Goal: Check status: Check status

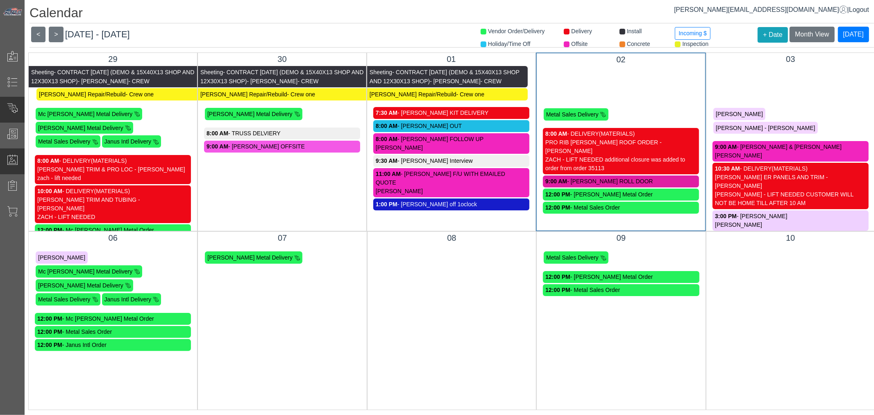
click at [14, 120] on div "Current Orders" at bounding box center [49, 110] width 98 height 26
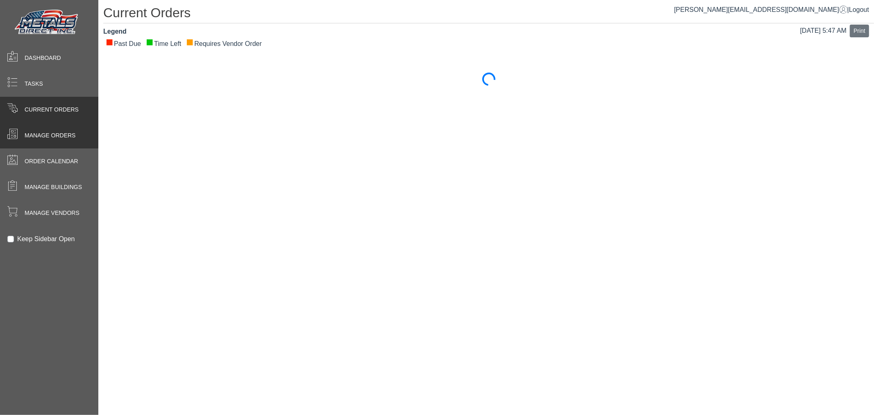
click at [13, 128] on span at bounding box center [12, 135] width 25 height 16
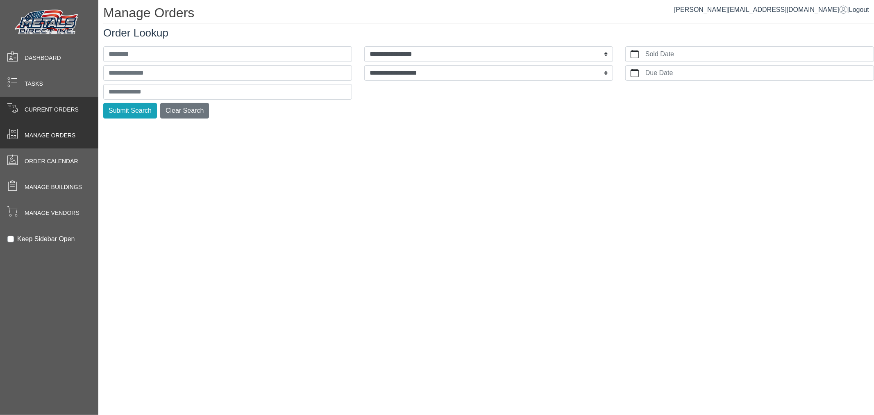
click at [27, 113] on span "Current Orders" at bounding box center [52, 109] width 54 height 9
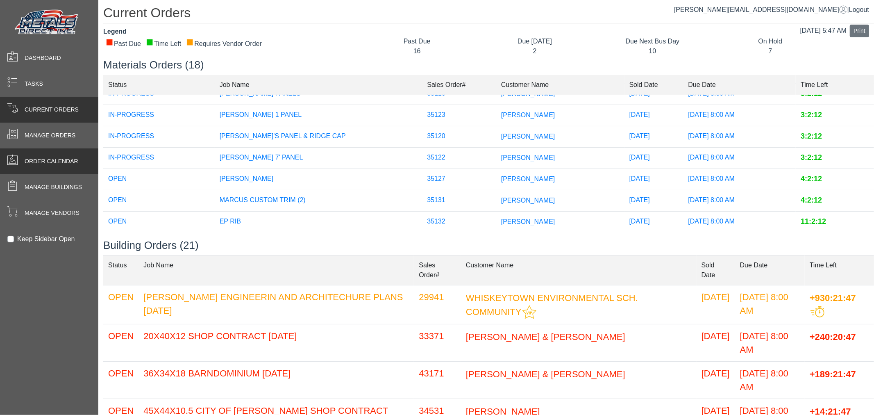
click at [30, 157] on span "Order Calendar" at bounding box center [52, 161] width 54 height 9
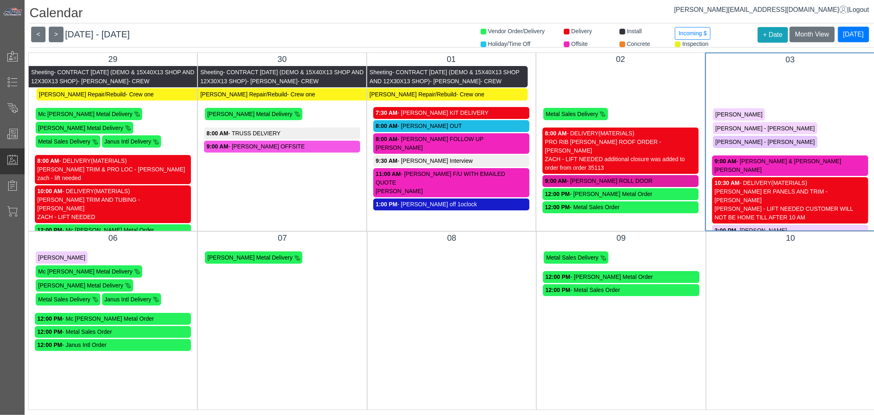
click at [814, 204] on div "[PERSON_NAME] - LIFT NEEDED CUSTOMER WILL NOT BE HOME TILL AFTER 10 AM" at bounding box center [790, 212] width 151 height 17
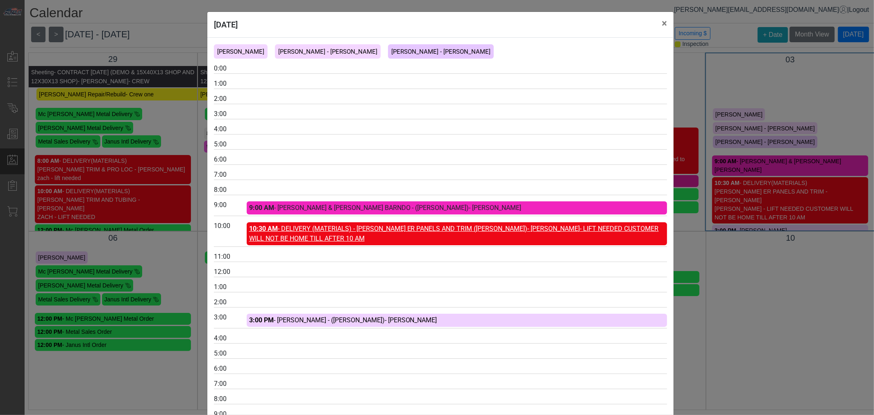
click at [495, 234] on link "10:30 AM - DELIVERY (MATERIALS) - [PERSON_NAME] ER PANELS AND TRIM ([PERSON_NAM…" at bounding box center [454, 234] width 410 height 18
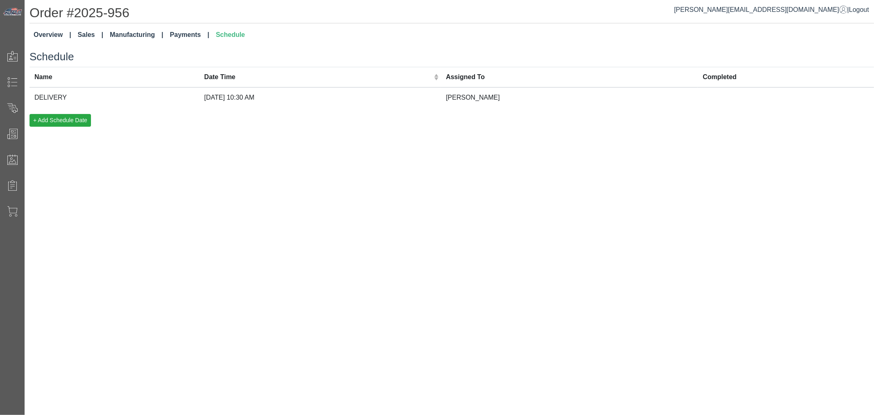
click at [154, 89] on td "DELIVERY" at bounding box center [115, 97] width 170 height 20
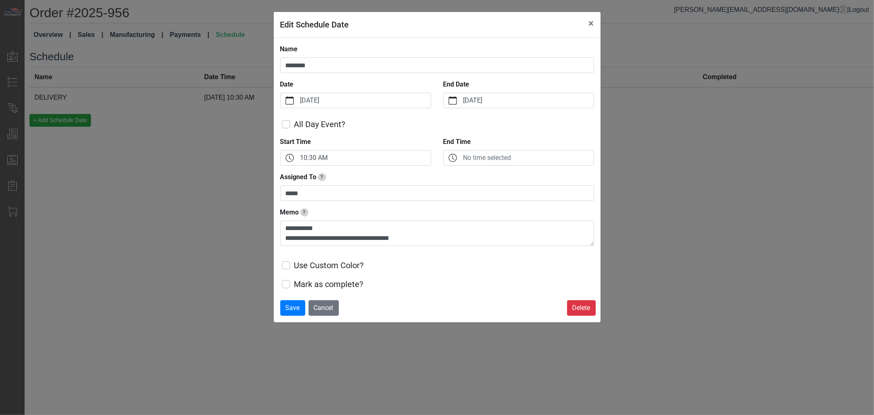
click at [678, 154] on div "**********" at bounding box center [437, 207] width 874 height 415
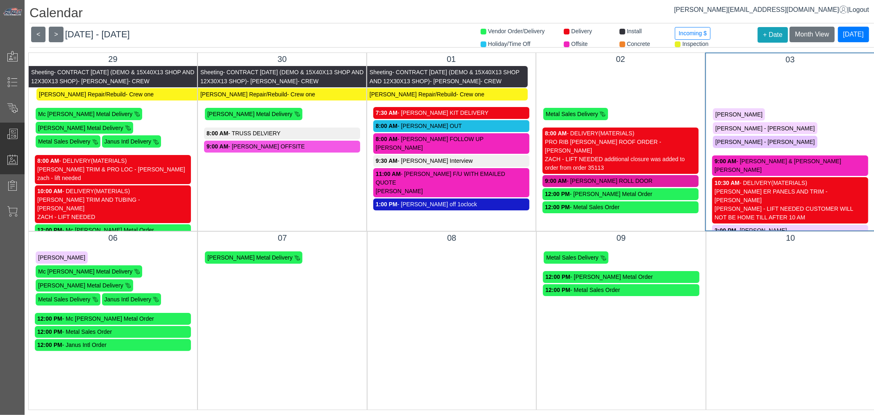
drag, startPoint x: 25, startPoint y: 138, endPoint x: 14, endPoint y: 140, distance: 11.6
click at [25, 138] on div "Calendar Vendor Order/Delivery Delivery Install Incoming $ Holiday/Time Off Off…" at bounding box center [449, 207] width 849 height 415
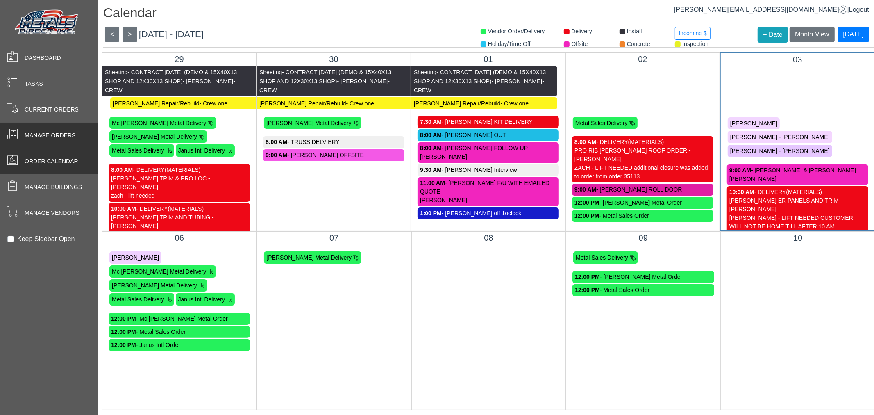
click at [14, 140] on span at bounding box center [12, 135] width 25 height 16
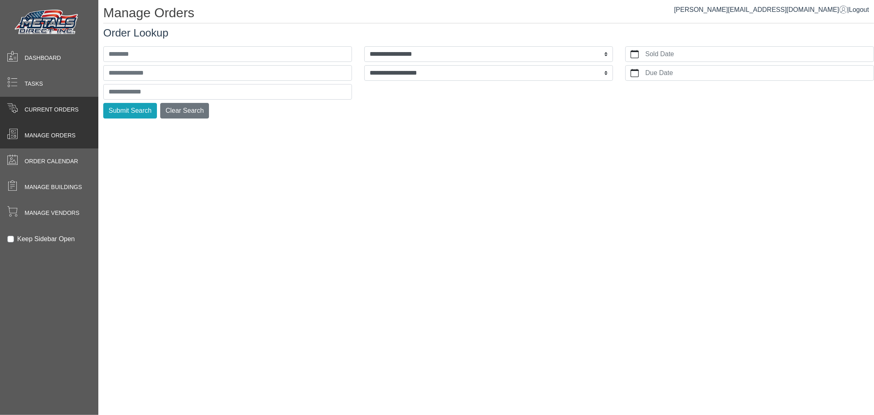
click at [30, 107] on span "Current Orders" at bounding box center [52, 109] width 54 height 9
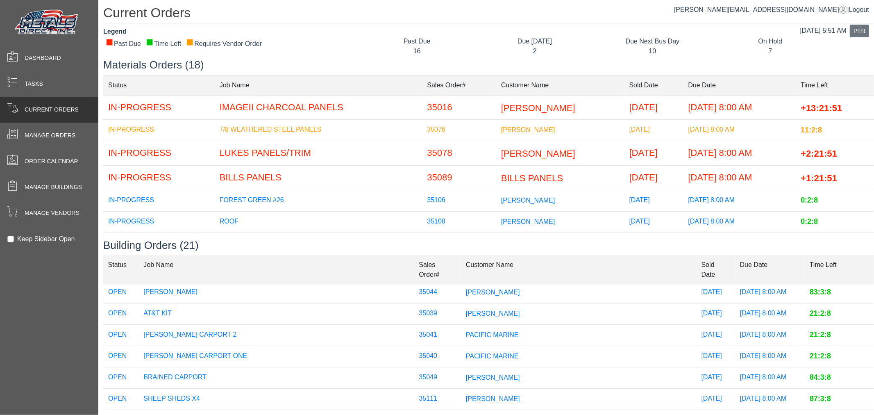
scroll to position [425, 0]
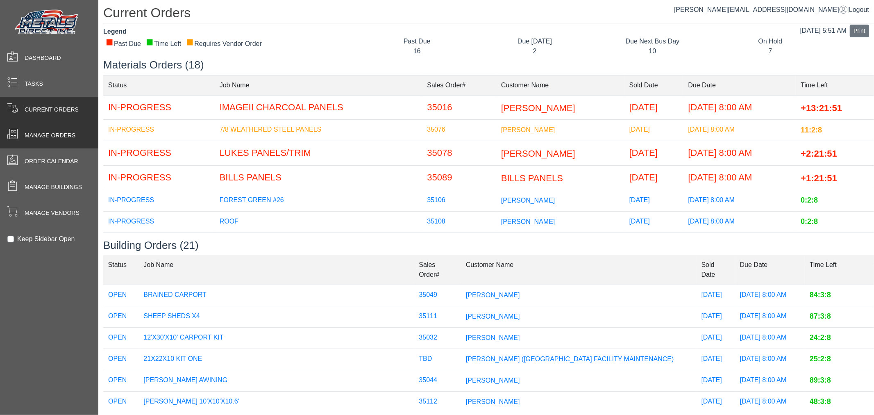
click at [10, 127] on span at bounding box center [12, 135] width 25 height 16
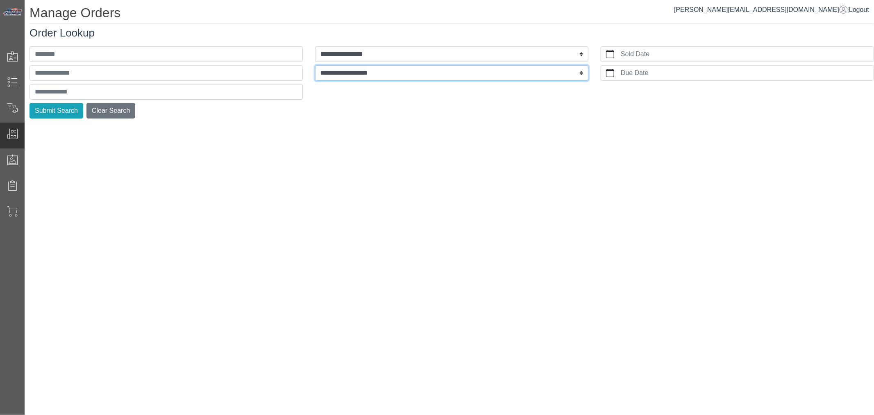
click at [353, 69] on select "**********" at bounding box center [451, 73] width 273 height 16
click at [363, 48] on select "**********" at bounding box center [451, 54] width 273 height 16
click at [362, 48] on select "**********" at bounding box center [451, 54] width 273 height 16
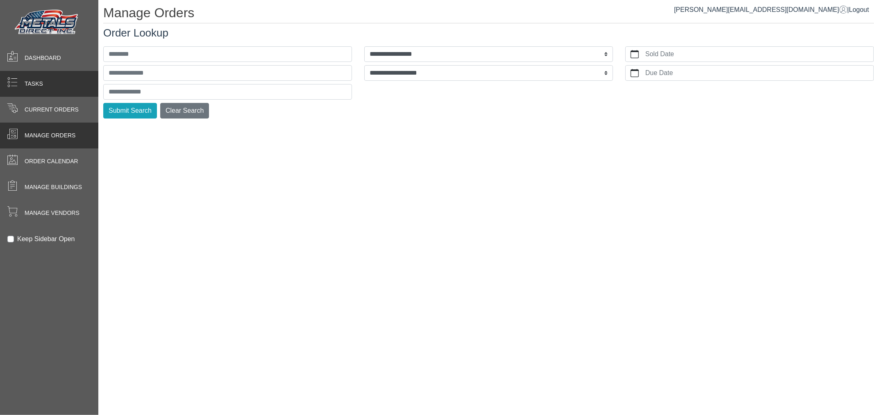
click at [2, 84] on span at bounding box center [12, 84] width 25 height 16
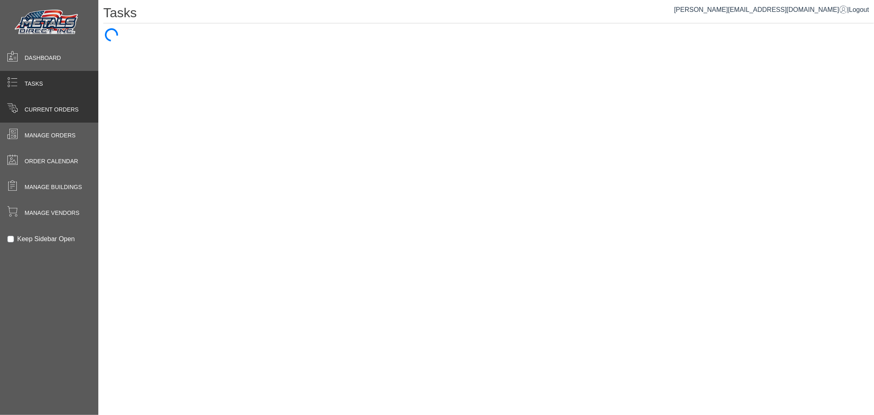
click at [25, 105] on span "Current Orders" at bounding box center [52, 109] width 54 height 9
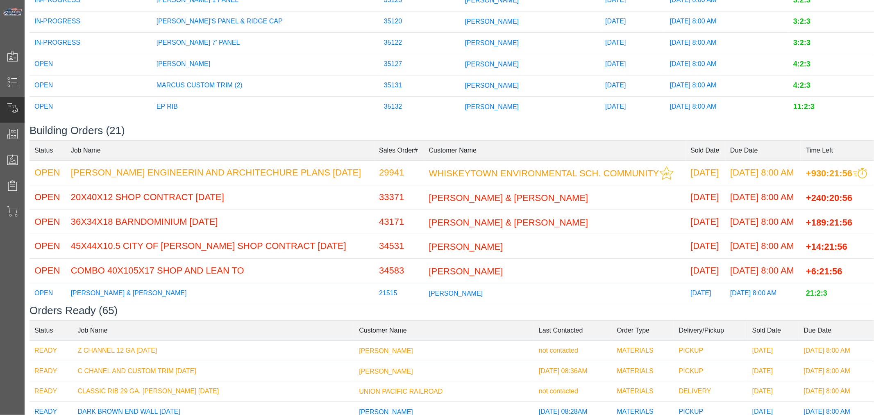
scroll to position [45, 0]
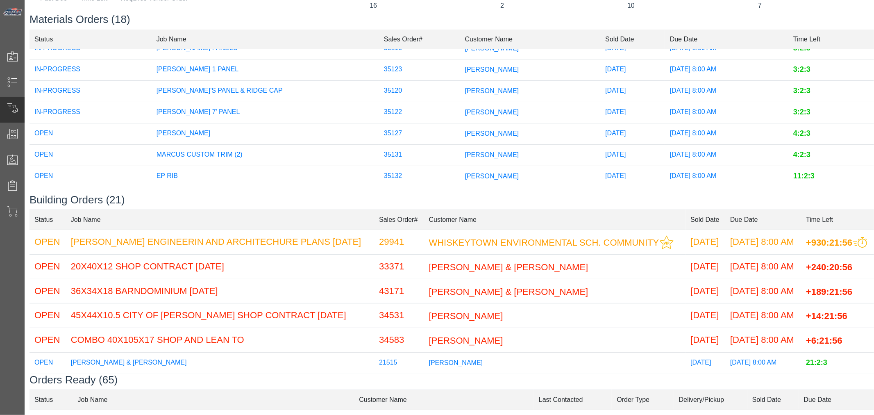
click at [460, 166] on td "[PERSON_NAME]" at bounding box center [530, 176] width 141 height 21
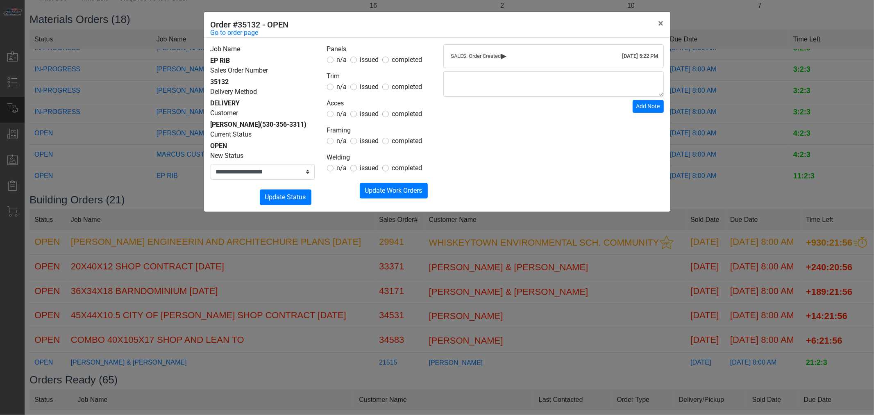
click at [370, 52] on legend "Panels" at bounding box center [379, 49] width 104 height 11
click at [368, 56] on span "issued" at bounding box center [369, 60] width 19 height 8
click at [366, 78] on legend "Trim" at bounding box center [379, 76] width 104 height 11
click at [364, 84] on span "issued" at bounding box center [369, 87] width 19 height 8
click at [363, 112] on span "issued" at bounding box center [369, 114] width 19 height 8
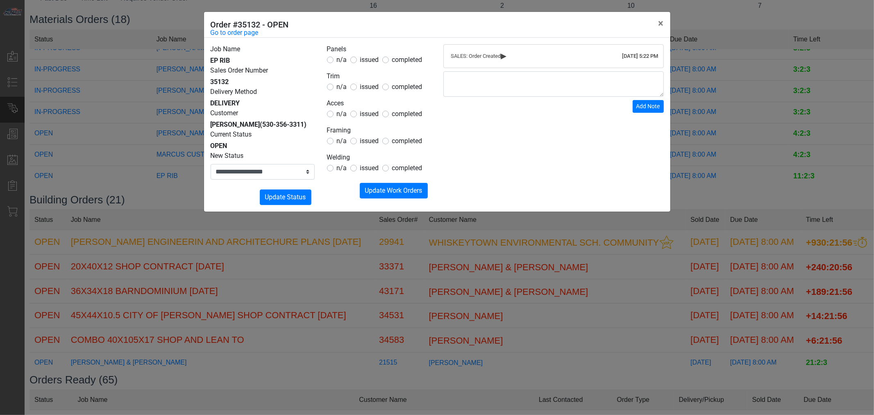
click at [343, 137] on span "n/a" at bounding box center [342, 141] width 10 height 8
click at [342, 142] on span "n/a" at bounding box center [342, 141] width 10 height 8
click at [341, 171] on span "n/a" at bounding box center [342, 168] width 10 height 8
click at [378, 184] on button "Submitting Update Work Orders" at bounding box center [394, 191] width 68 height 16
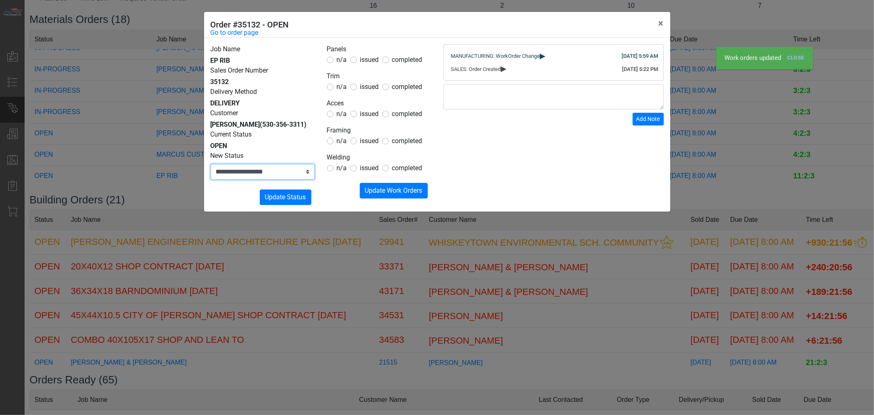
click at [297, 179] on select "**********" at bounding box center [263, 172] width 104 height 16
select select "**********"
click at [211, 174] on select "**********" at bounding box center [263, 172] width 104 height 16
click at [292, 201] on span "Update Status" at bounding box center [285, 197] width 41 height 8
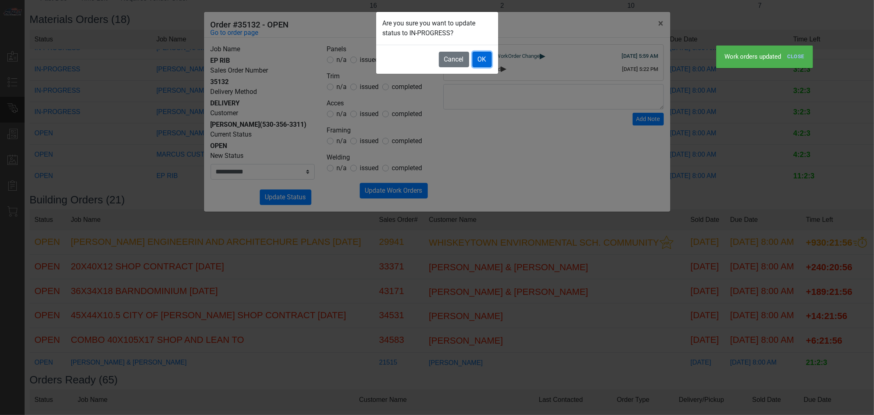
click at [475, 59] on button "OK" at bounding box center [481, 60] width 19 height 16
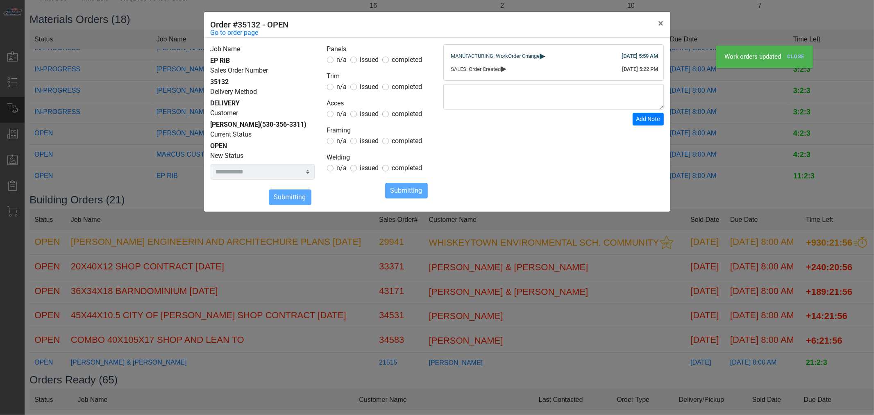
select select
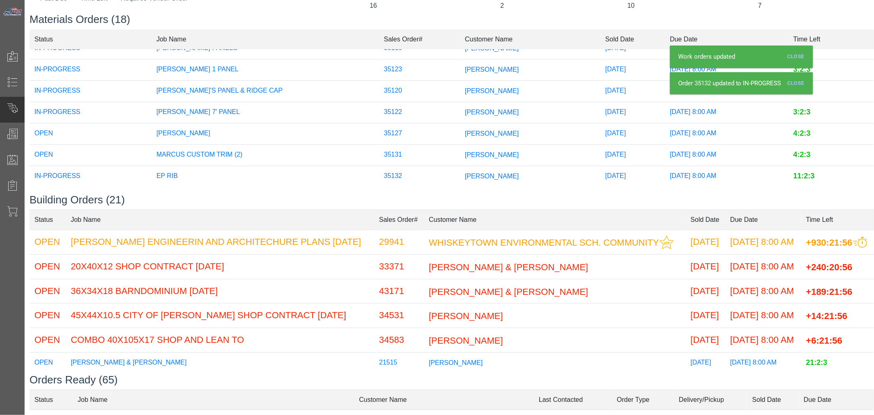
click at [465, 129] on span "[PERSON_NAME]" at bounding box center [492, 132] width 54 height 7
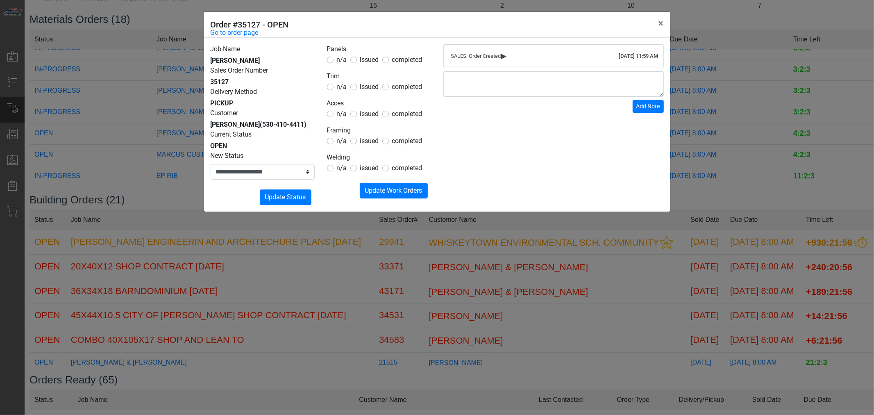
click at [552, 246] on div "**********" at bounding box center [437, 207] width 874 height 415
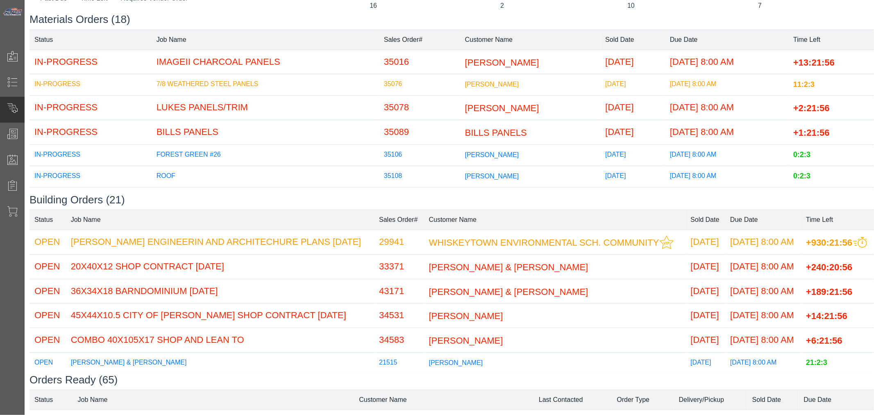
scroll to position [0, 0]
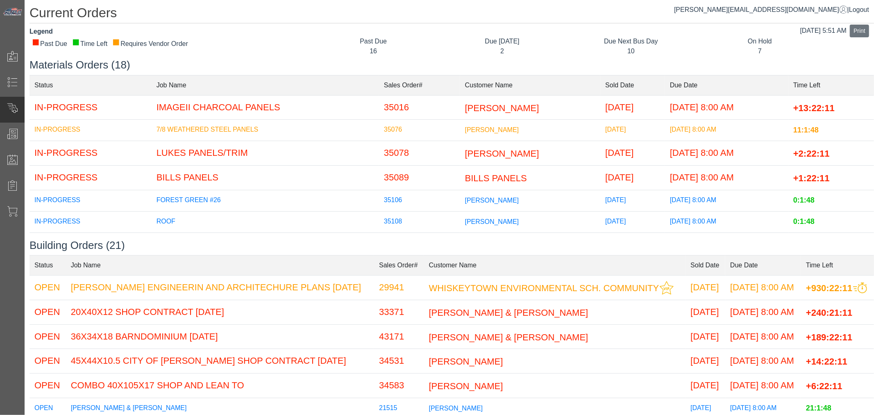
click at [543, 44] on div "Due [DATE]" at bounding box center [502, 41] width 116 height 10
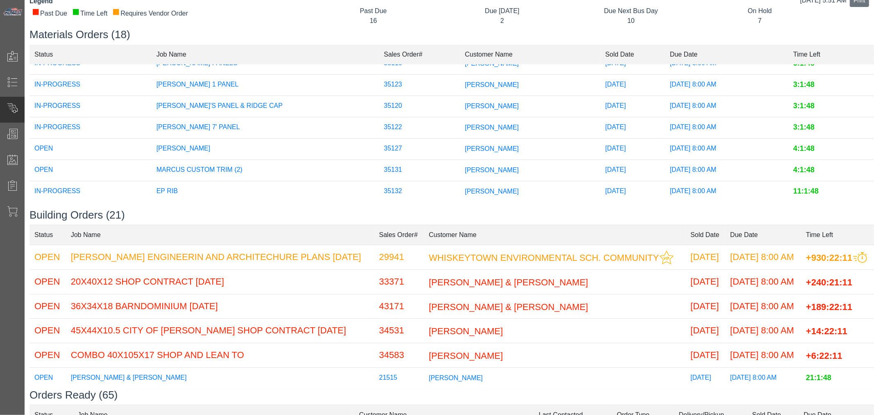
scroll to position [45, 0]
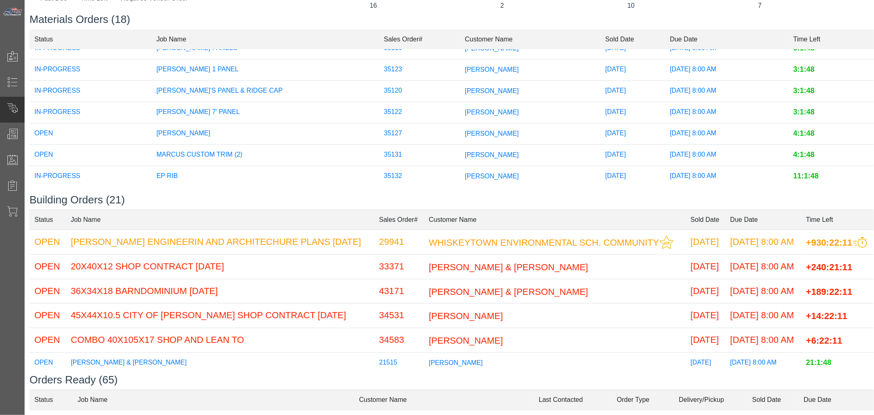
click at [465, 151] on span "[PERSON_NAME]" at bounding box center [492, 154] width 54 height 7
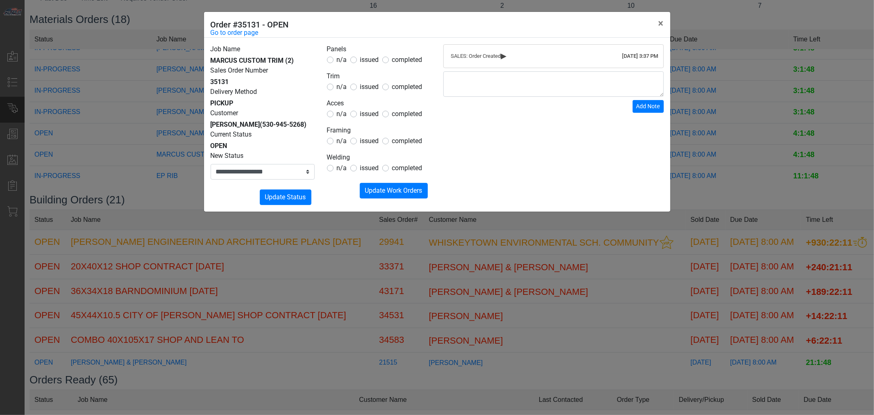
click at [367, 87] on span "issued" at bounding box center [369, 87] width 19 height 8
click at [338, 61] on span "n/a" at bounding box center [342, 60] width 10 height 8
click at [341, 110] on span "n/a" at bounding box center [342, 114] width 10 height 8
click at [346, 141] on span "n/a" at bounding box center [342, 141] width 10 height 8
click at [341, 171] on span "n/a" at bounding box center [342, 168] width 10 height 8
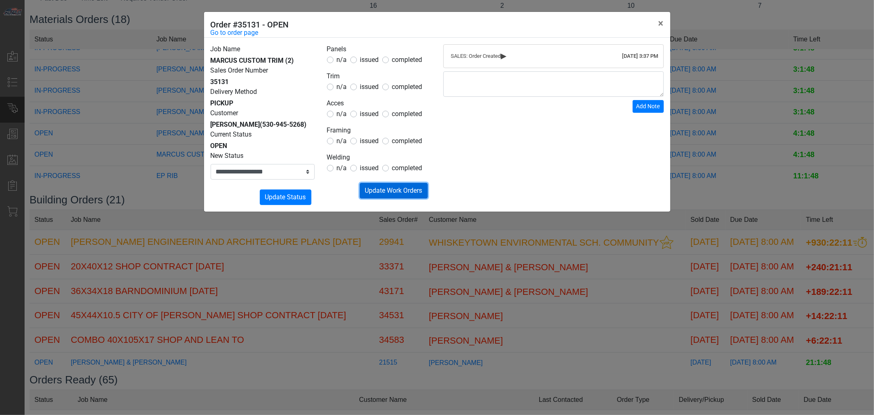
click at [381, 188] on span "Update Work Orders" at bounding box center [393, 190] width 57 height 8
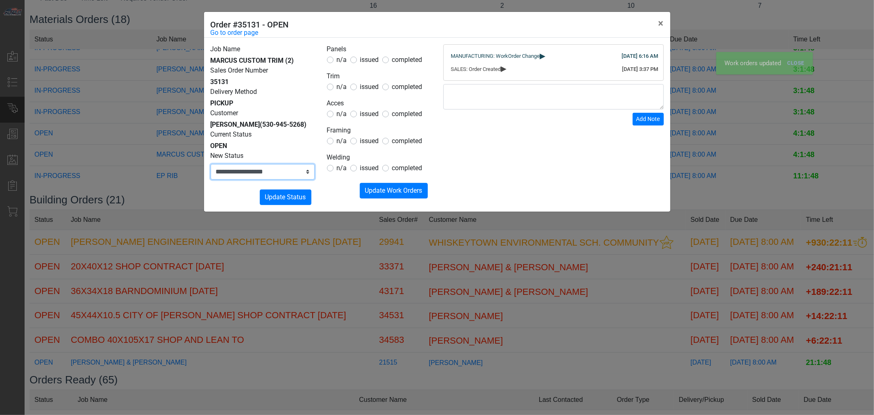
drag, startPoint x: 293, startPoint y: 173, endPoint x: 293, endPoint y: 179, distance: 5.3
click at [293, 175] on select "**********" at bounding box center [263, 172] width 104 height 16
select select "**********"
click at [211, 164] on select "**********" at bounding box center [263, 172] width 104 height 16
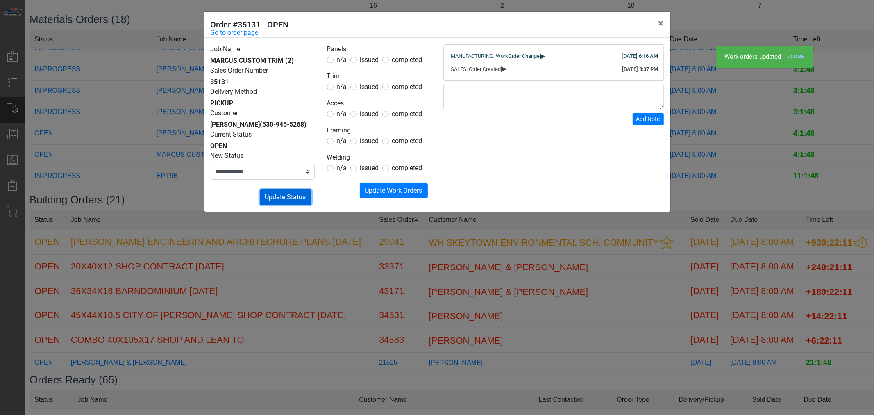
click at [301, 202] on button "Submitting Update Status" at bounding box center [286, 197] width 52 height 16
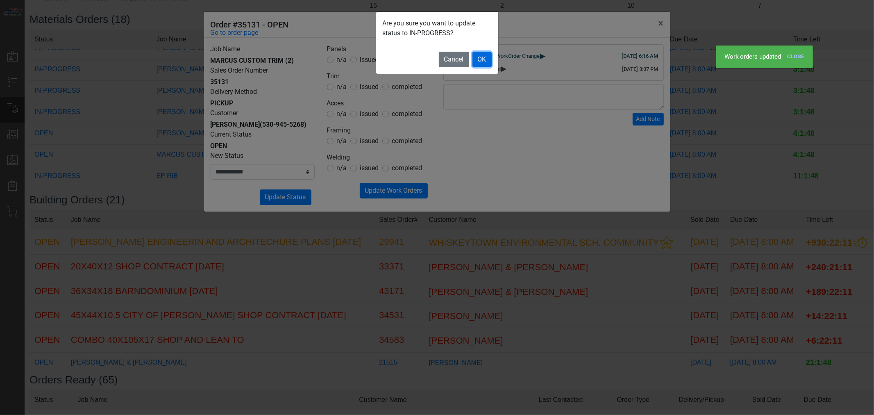
click at [474, 63] on button "OK" at bounding box center [481, 60] width 19 height 16
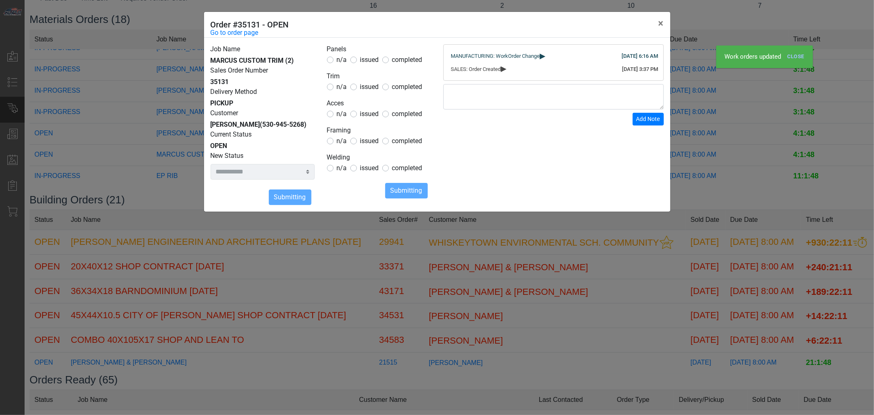
select select
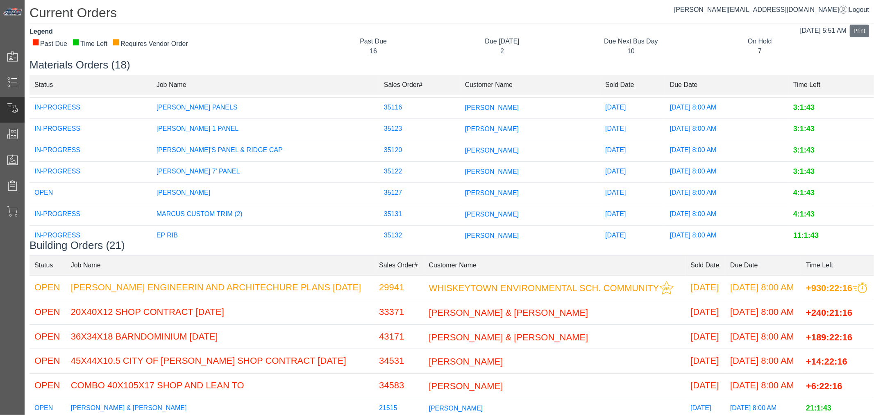
scroll to position [263, 0]
